Goal: Transaction & Acquisition: Purchase product/service

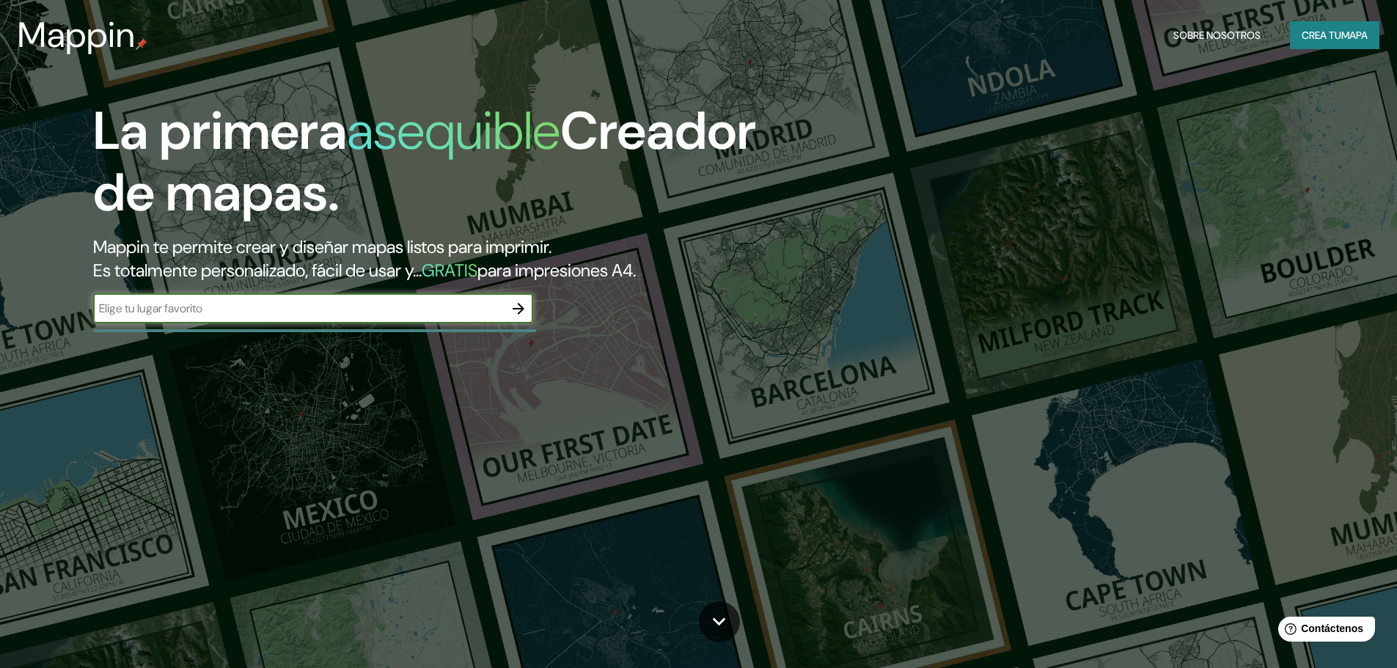
click at [463, 306] on input "text" at bounding box center [298, 308] width 411 height 17
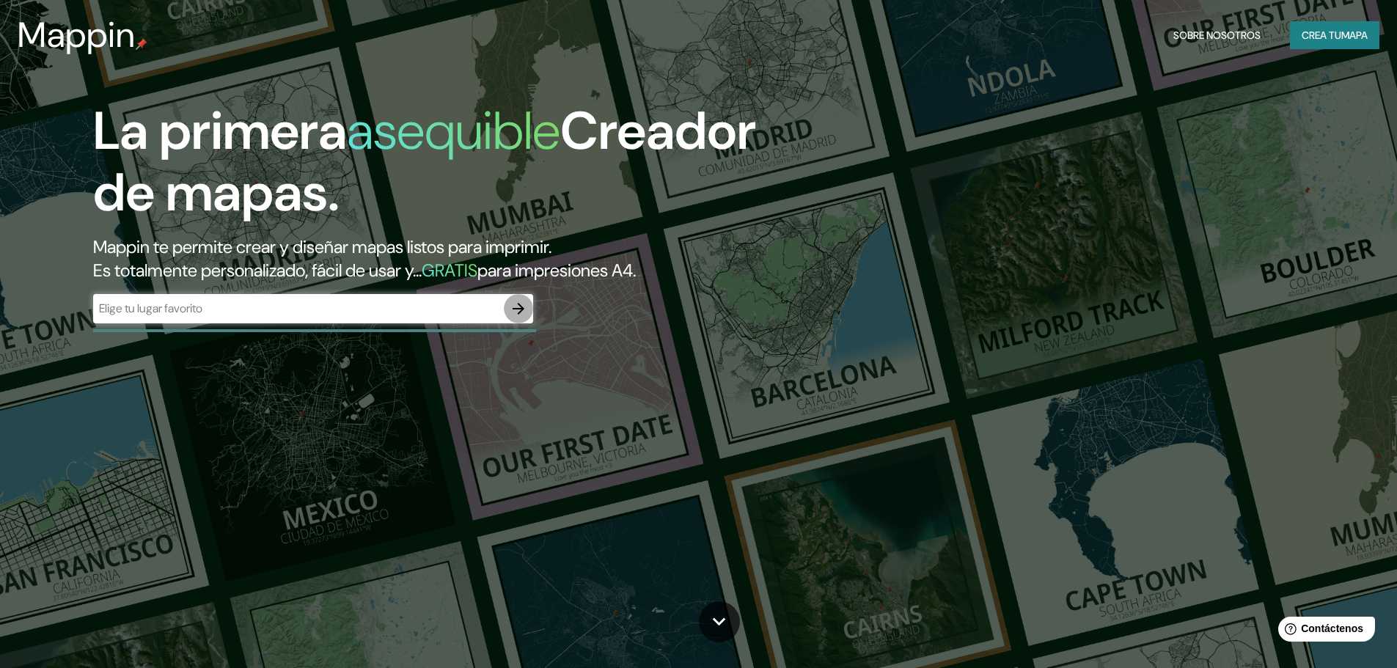
click at [521, 311] on icon "button" at bounding box center [518, 309] width 12 height 12
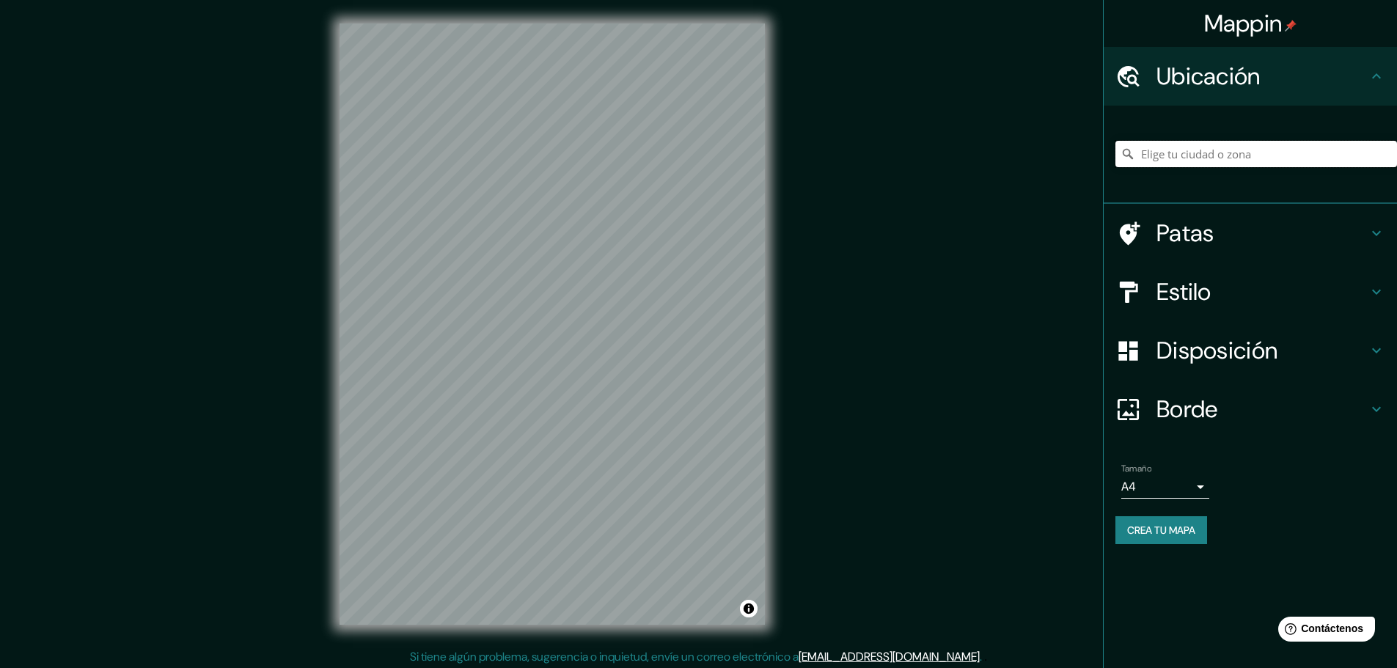
click at [1200, 155] on input "Elige tu ciudad o zona" at bounding box center [1256, 154] width 282 height 26
click at [1212, 156] on input "Elige tu ciudad o zona" at bounding box center [1256, 154] width 282 height 26
paste input "La Chorrera Barriada [PERSON_NAME]"
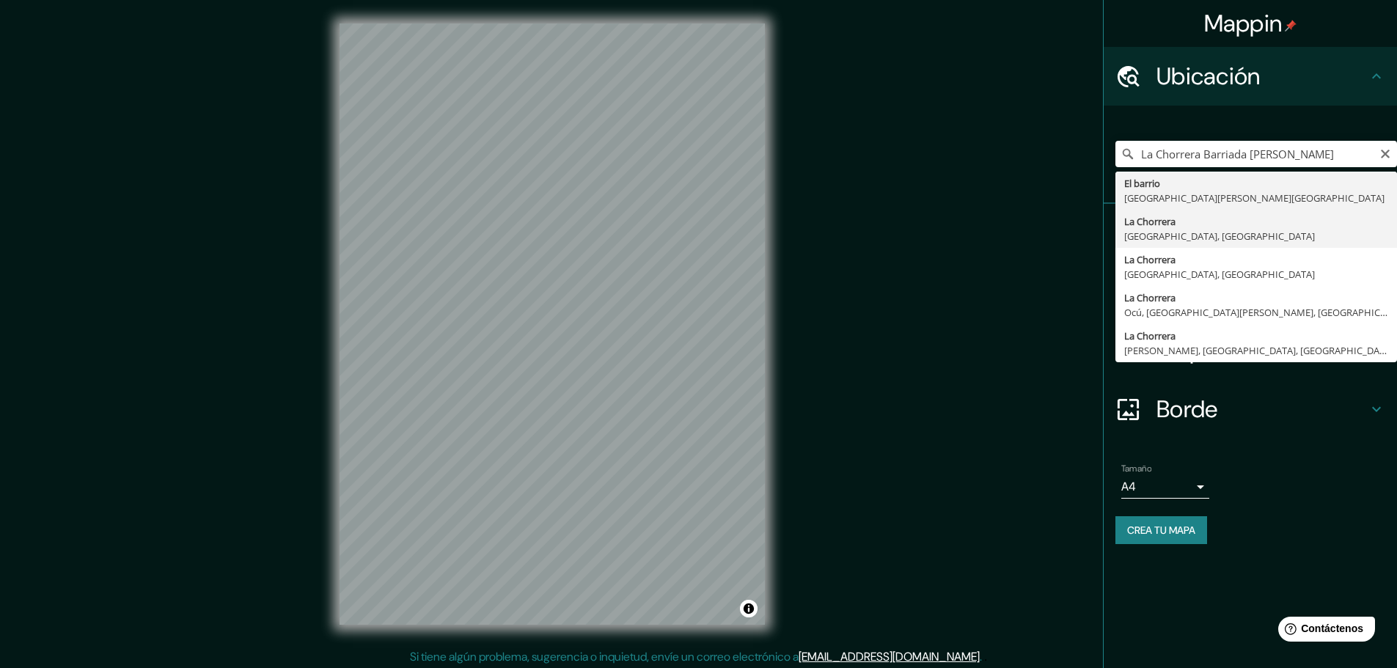
type input "La Chorrera, [GEOGRAPHIC_DATA], [GEOGRAPHIC_DATA]"
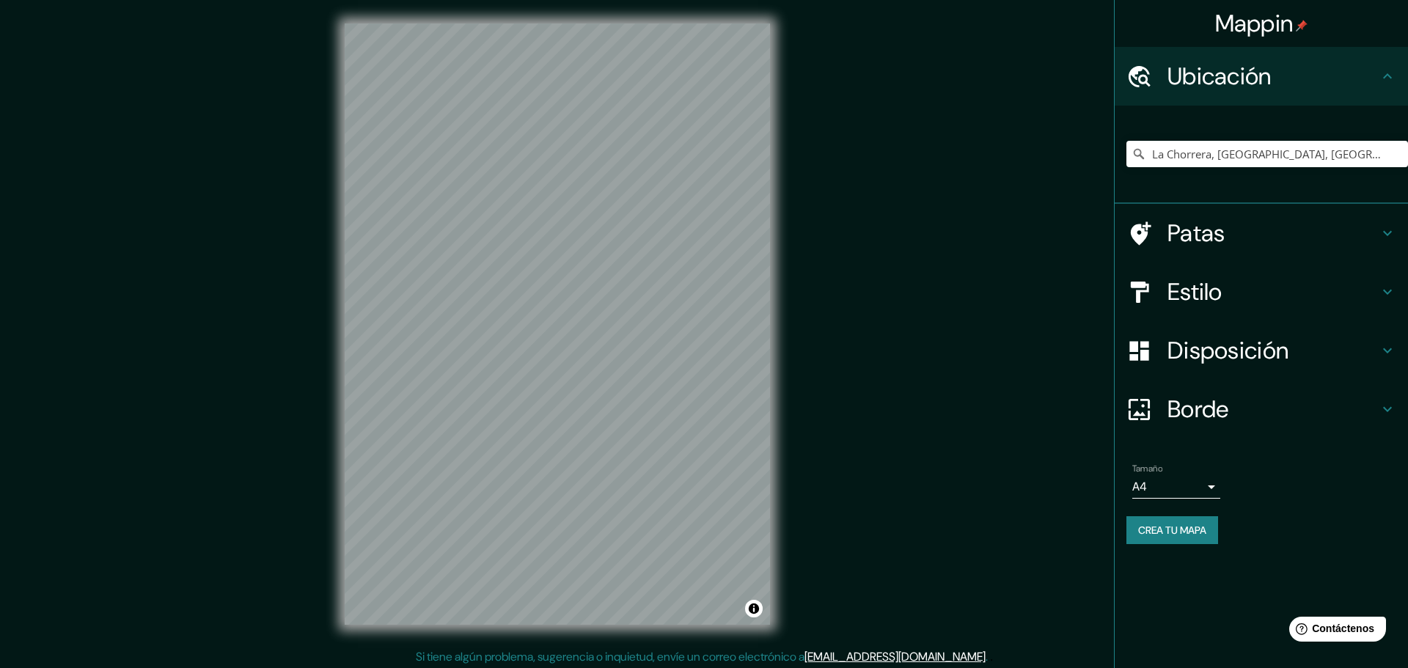
click at [1199, 488] on body "Mappin Ubicación [GEOGRAPHIC_DATA], [GEOGRAPHIC_DATA], [GEOGRAPHIC_DATA] Patas …" at bounding box center [704, 334] width 1408 height 668
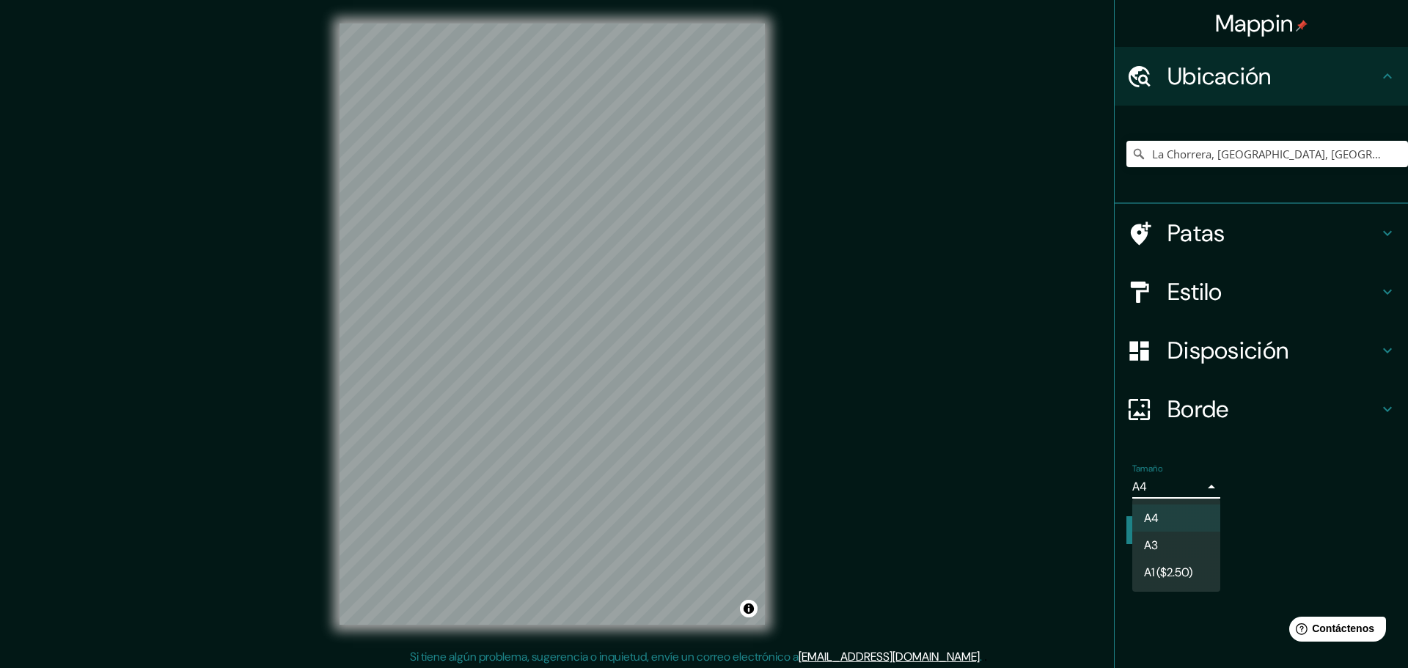
click at [1196, 546] on li "A3" at bounding box center [1176, 545] width 88 height 27
click at [1204, 485] on body "Mappin Ubicación [GEOGRAPHIC_DATA], [GEOGRAPHIC_DATA], [GEOGRAPHIC_DATA] Patas …" at bounding box center [704, 334] width 1408 height 668
click at [1179, 523] on li "A4" at bounding box center [1176, 517] width 88 height 27
type input "single"
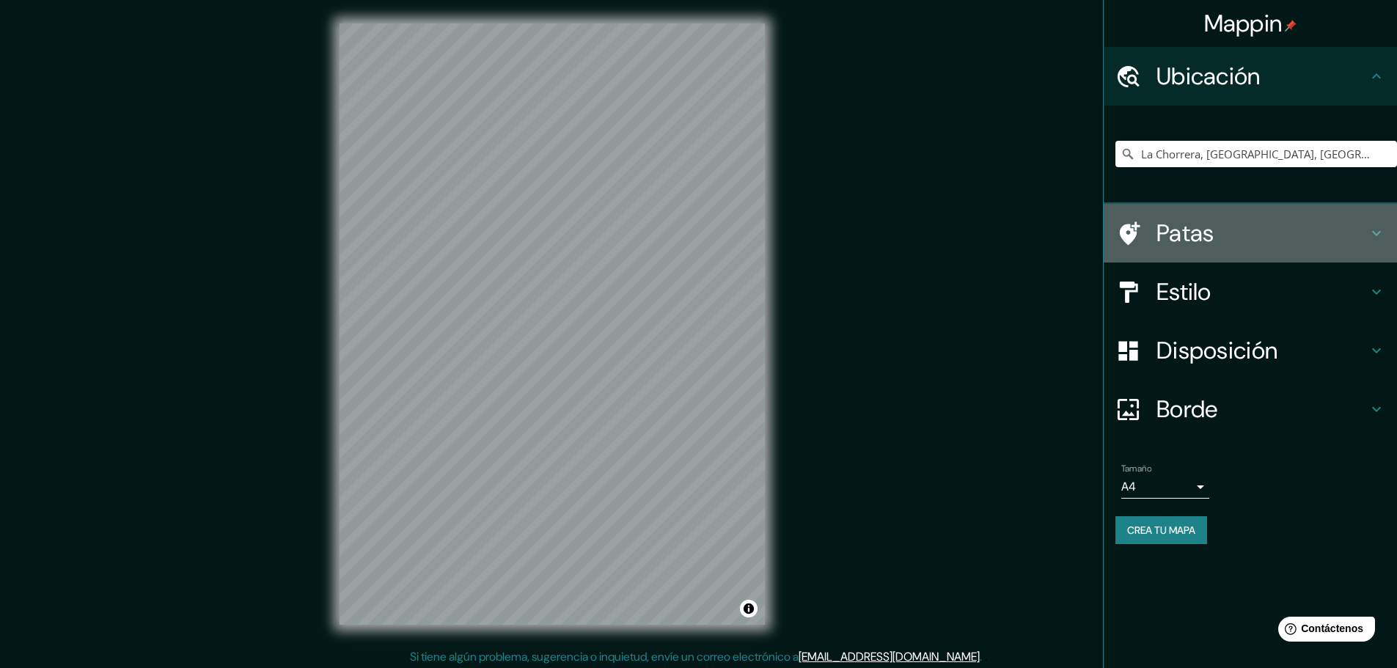
click at [1375, 233] on icon at bounding box center [1376, 233] width 9 height 5
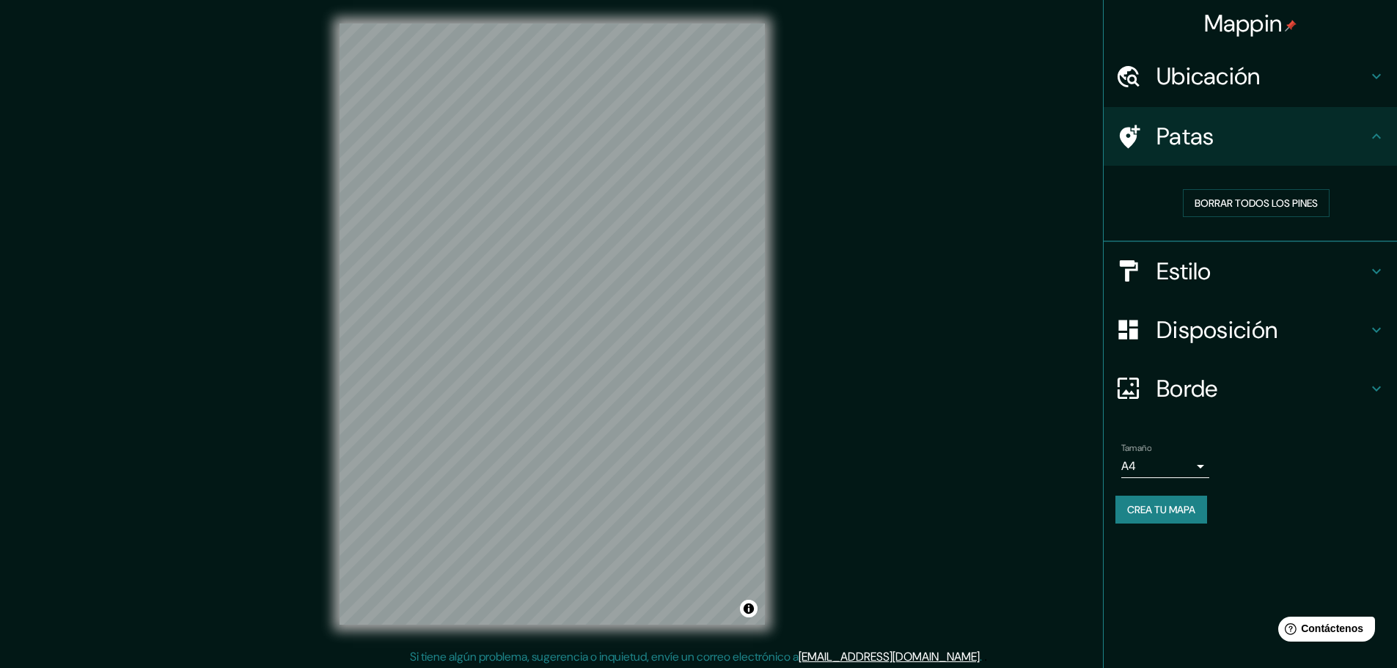
click at [1379, 139] on icon at bounding box center [1376, 137] width 18 height 18
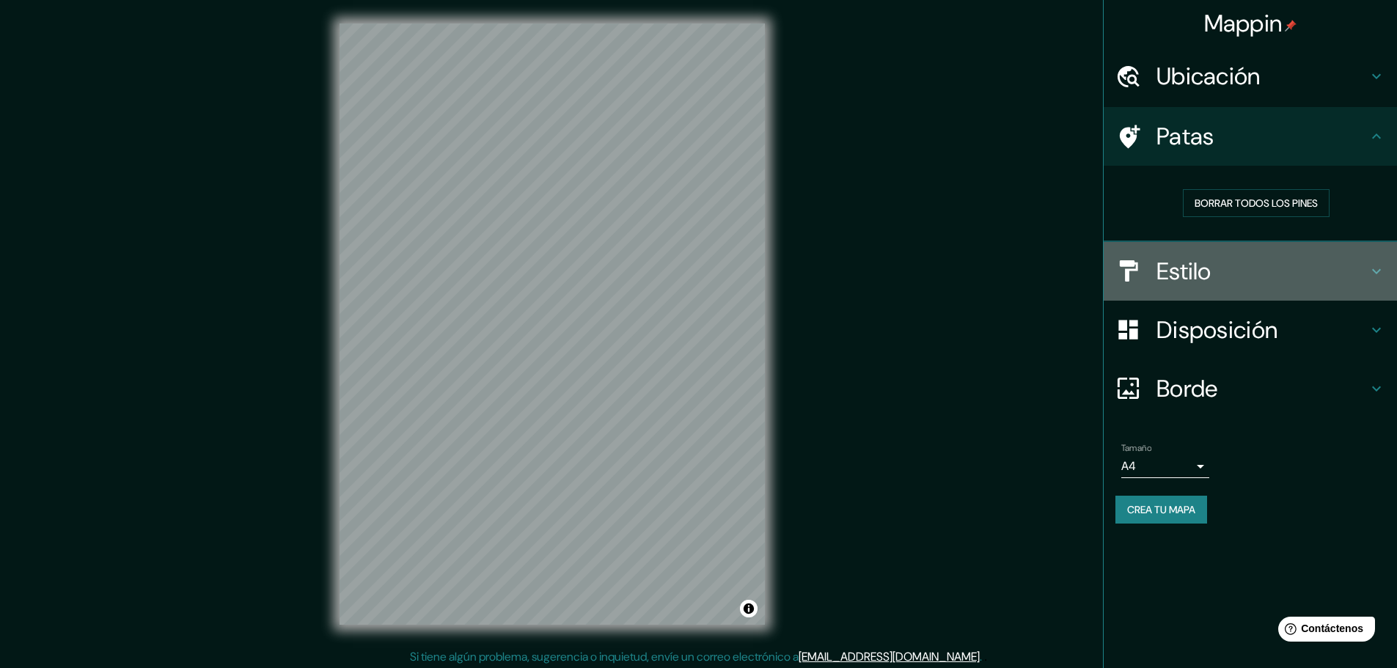
click at [1372, 275] on icon at bounding box center [1376, 271] width 18 height 18
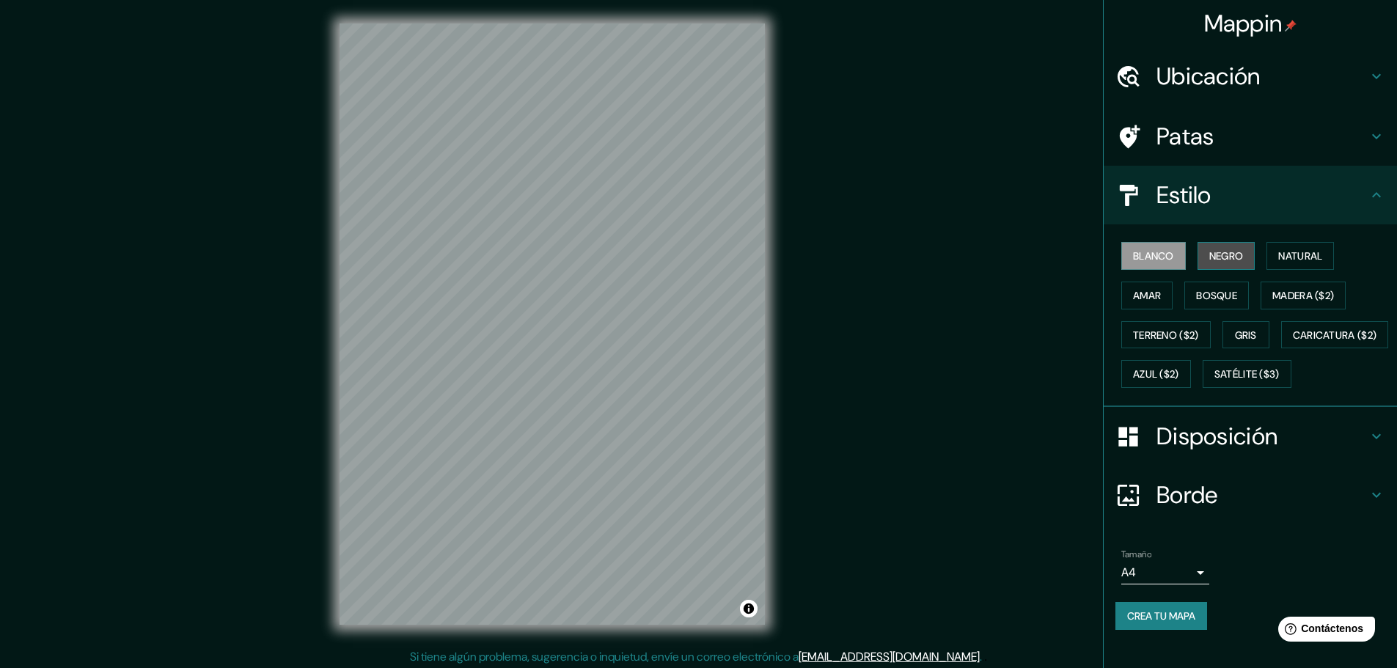
click at [1211, 261] on font "Negro" at bounding box center [1226, 255] width 34 height 13
click at [1291, 262] on font "Natural" at bounding box center [1300, 255] width 44 height 13
click at [1141, 304] on font "Amar" at bounding box center [1147, 295] width 28 height 19
click at [1210, 296] on font "Bosque" at bounding box center [1216, 295] width 41 height 13
click at [1301, 296] on font "Madera ($2)" at bounding box center [1303, 295] width 62 height 13
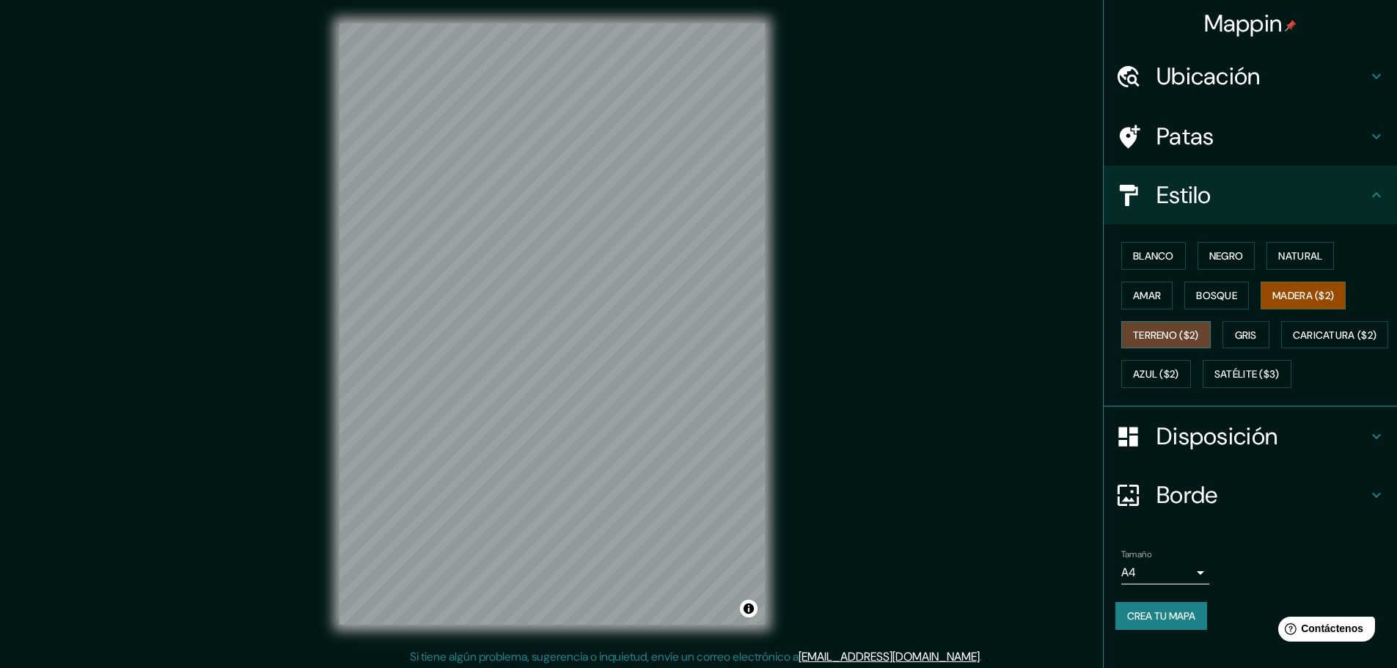
click at [1177, 327] on font "Terreno ($2)" at bounding box center [1166, 335] width 66 height 19
click at [1243, 334] on font "Gris" at bounding box center [1246, 334] width 22 height 13
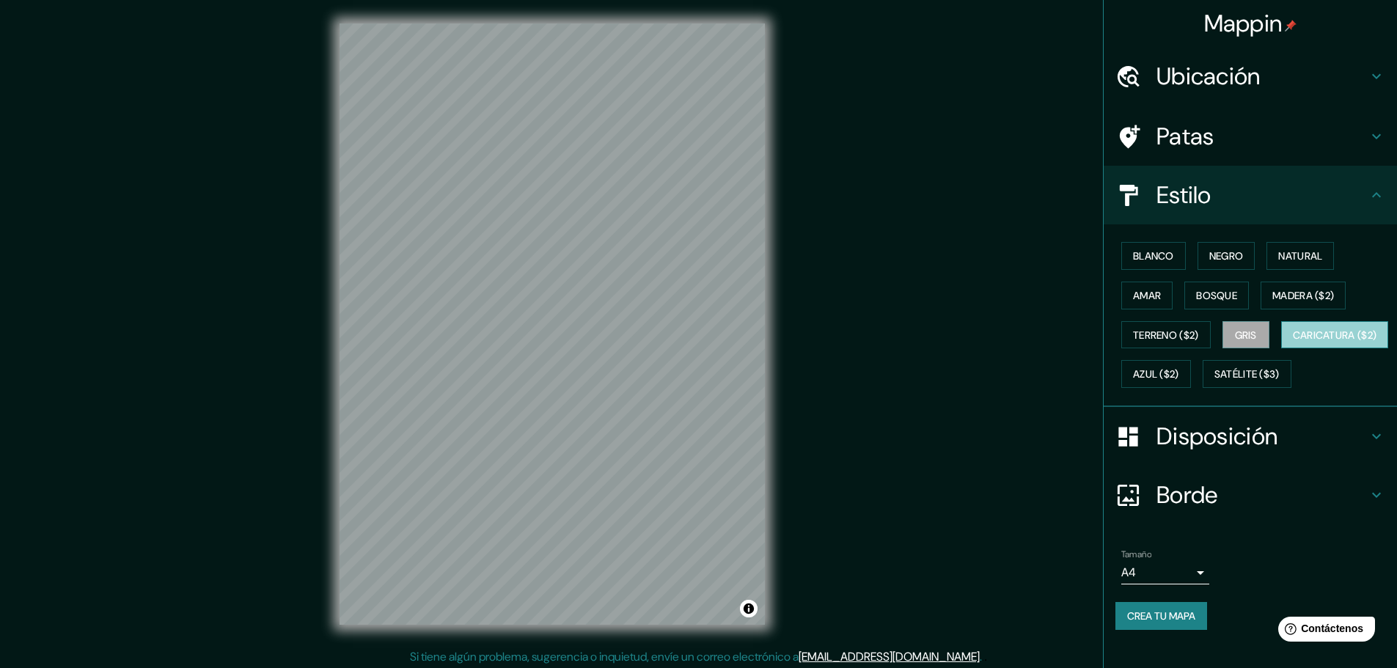
click at [1293, 342] on font "Caricatura ($2)" at bounding box center [1335, 334] width 84 height 13
click at [1179, 381] on font "Azul ($2)" at bounding box center [1156, 373] width 46 height 19
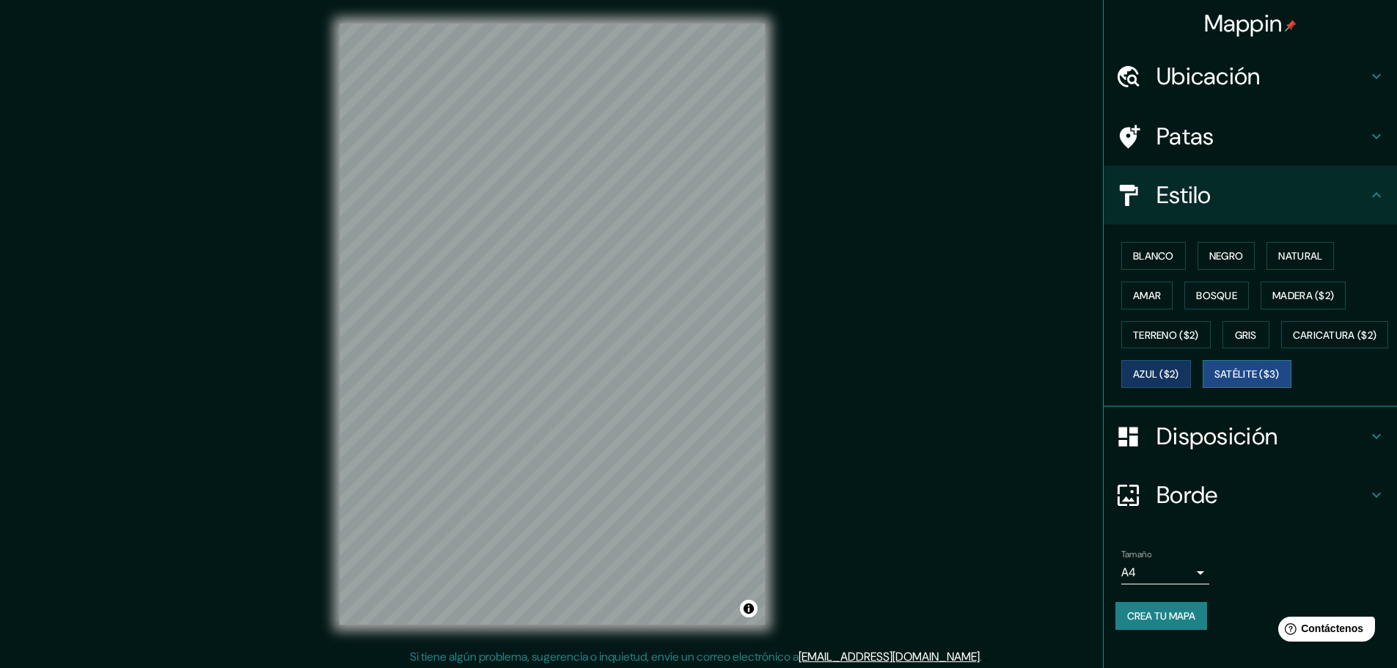
click at [1214, 381] on font "Satélite ($3)" at bounding box center [1246, 374] width 65 height 13
